Goal: Information Seeking & Learning: Check status

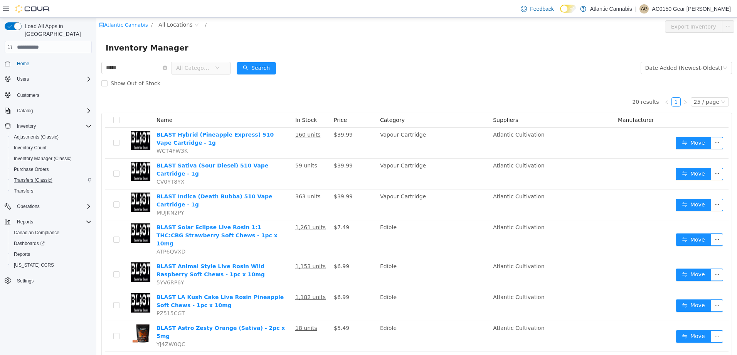
scroll to position [154, 0]
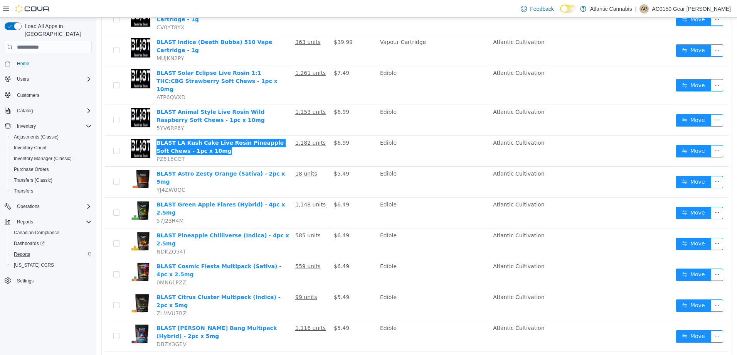
click at [37, 250] on div "Reports" at bounding box center [51, 254] width 81 height 9
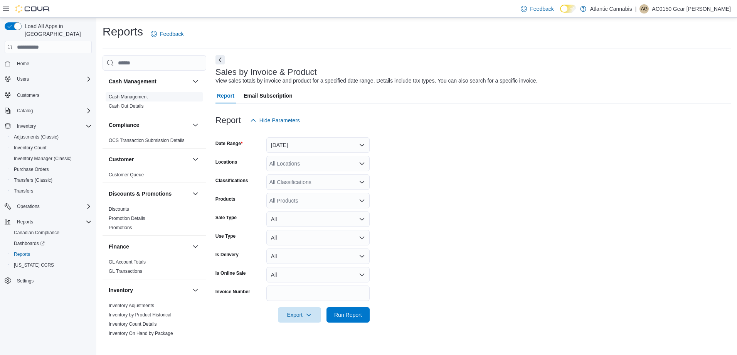
click at [143, 96] on link "Cash Management" at bounding box center [128, 96] width 39 height 5
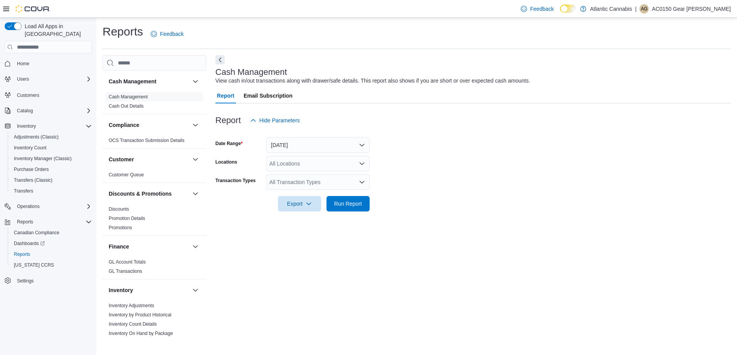
click at [320, 164] on div "All Locations" at bounding box center [317, 163] width 103 height 15
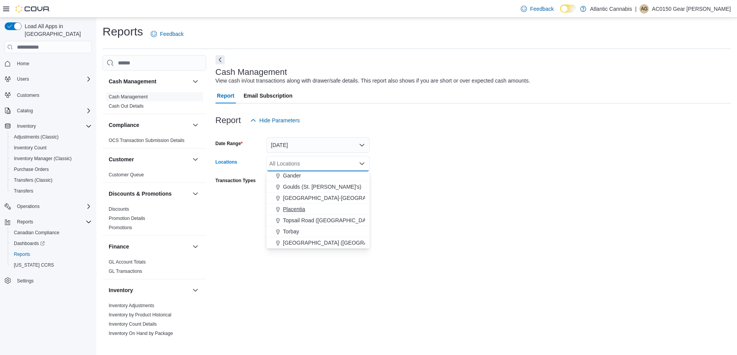
click at [307, 207] on div "Placentia" at bounding box center [318, 209] width 94 height 8
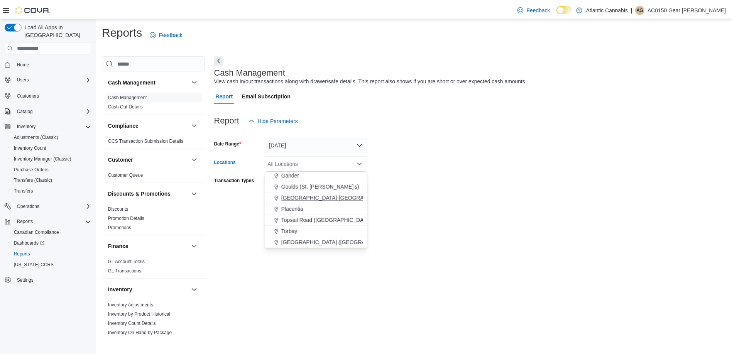
scroll to position [35, 0]
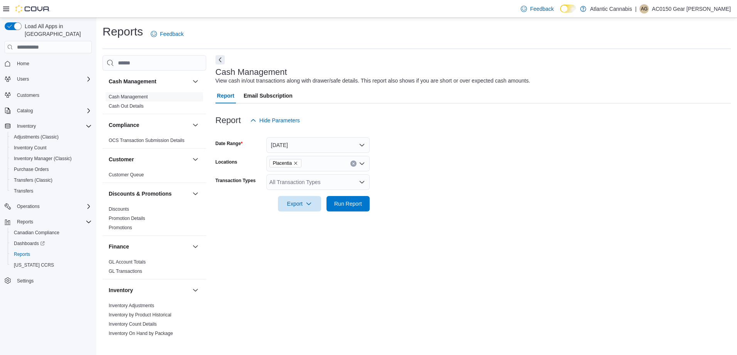
click at [430, 202] on form "Date Range [DATE] Locations Placentia Transaction Types All Transaction Types E…" at bounding box center [474, 169] width 516 height 83
click at [335, 183] on div "All Transaction Types" at bounding box center [317, 181] width 103 height 15
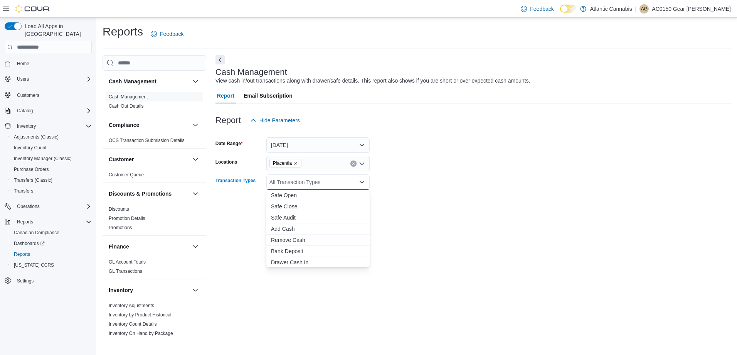
click at [335, 183] on div "All Transaction Types Combo box. Selected. Combo box input. All Transaction Typ…" at bounding box center [317, 181] width 103 height 15
click at [438, 183] on form "Date Range [DATE] Locations Placentia Transaction Types All Transaction Types C…" at bounding box center [474, 169] width 516 height 83
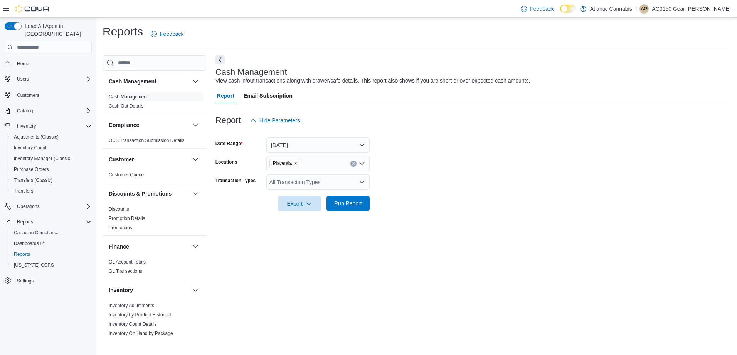
click at [352, 202] on span "Run Report" at bounding box center [348, 203] width 28 height 8
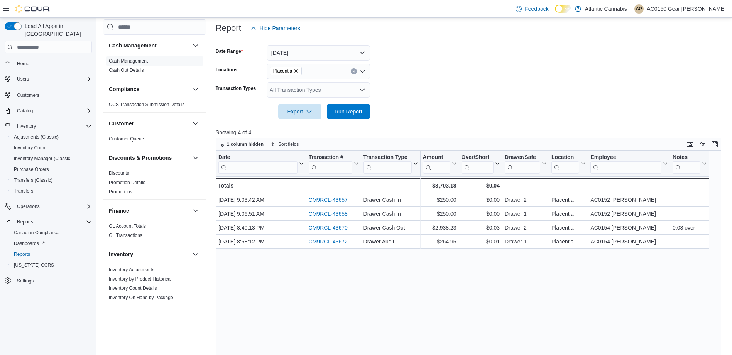
scroll to position [116, 0]
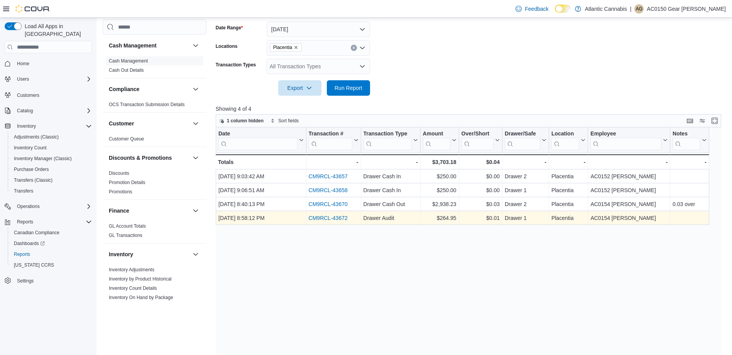
click at [339, 219] on link "CM9RCL-43672" at bounding box center [327, 218] width 39 height 6
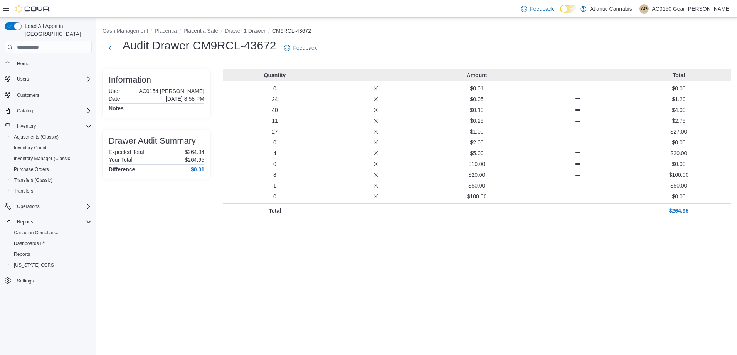
click at [427, 114] on div "Quantity Amount Total 0 $0.01 $0.00 24 $0.05 $1.20 40 $0.10 $4.00 11 $0.25 $2.7…" at bounding box center [477, 143] width 508 height 148
